Goal: Transaction & Acquisition: Obtain resource

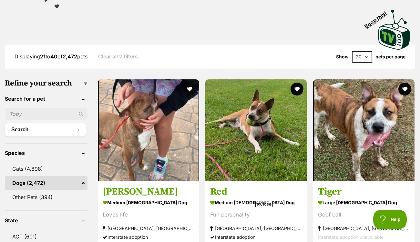
click at [32, 108] on input "text" at bounding box center [46, 114] width 83 height 12
type input "Gumdrop"
click at [79, 108] on div "Gumdrop" at bounding box center [46, 114] width 83 height 12
click at [67, 123] on button "Search" at bounding box center [45, 129] width 81 height 13
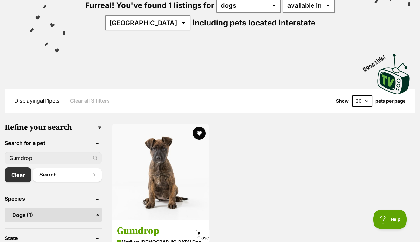
scroll to position [108, 0]
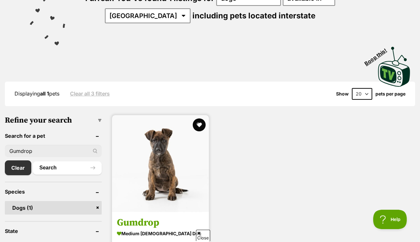
click at [154, 146] on img at bounding box center [160, 163] width 97 height 97
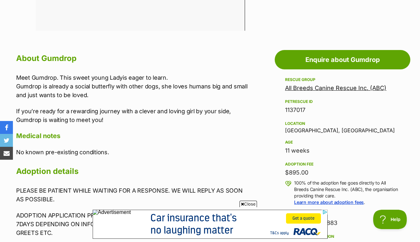
scroll to position [356, 0]
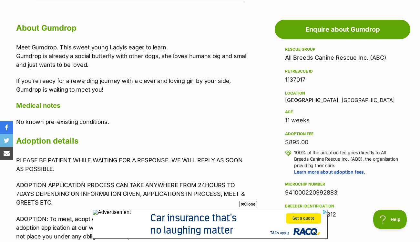
click at [318, 54] on link "All Breeds Canine Rescue Inc. (ABC)" at bounding box center [335, 57] width 101 height 7
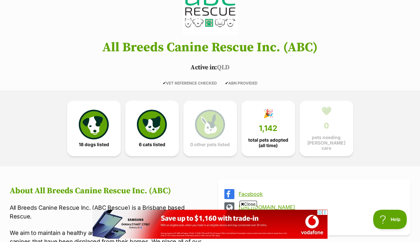
scroll to position [50, 0]
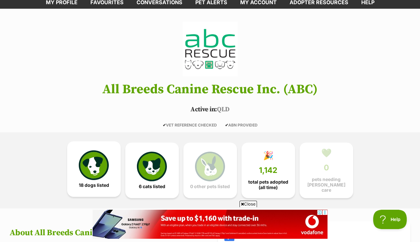
click at [86, 166] on link "18 dogs listed" at bounding box center [94, 169] width 54 height 56
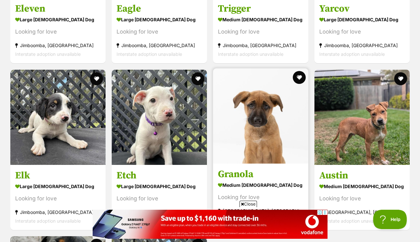
scroll to position [1208, 0]
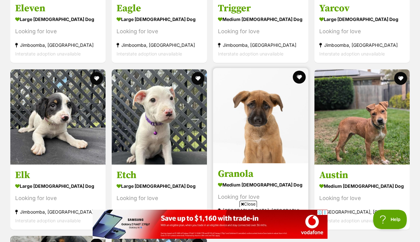
click at [260, 128] on img at bounding box center [260, 115] width 95 height 95
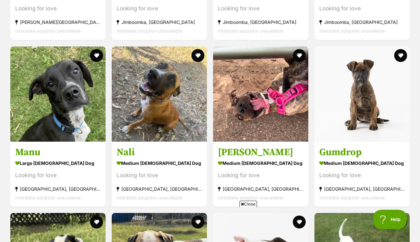
scroll to position [877, 0]
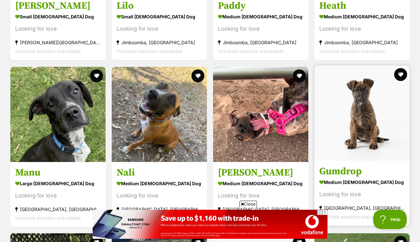
click at [367, 104] on img at bounding box center [361, 113] width 95 height 95
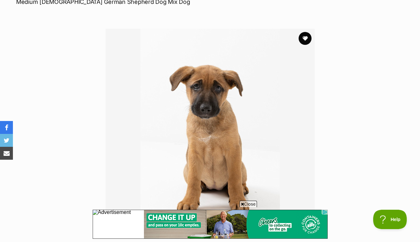
scroll to position [121, 0]
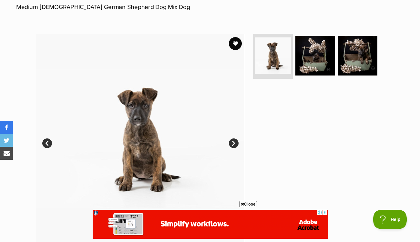
click at [233, 138] on link "Next" at bounding box center [234, 143] width 10 height 10
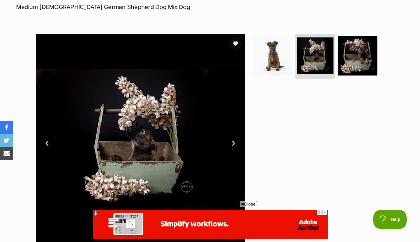
click at [233, 138] on link "Next" at bounding box center [234, 143] width 10 height 10
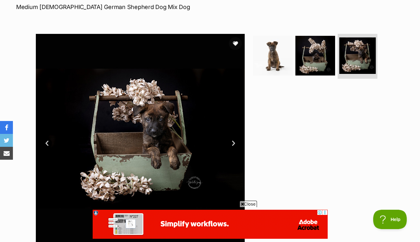
click at [48, 138] on link "Prev" at bounding box center [47, 143] width 10 height 10
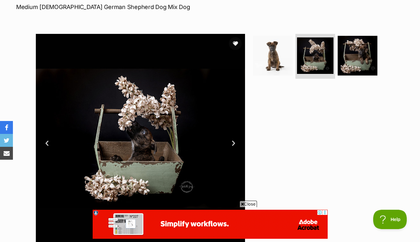
click at [48, 138] on link "Prev" at bounding box center [47, 143] width 10 height 10
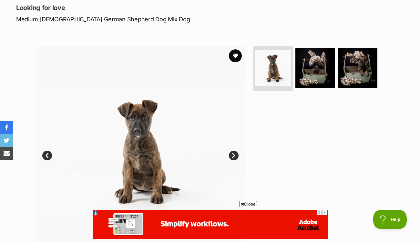
scroll to position [74, 0]
